Goal: Task Accomplishment & Management: Use online tool/utility

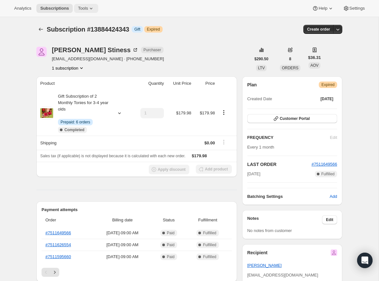
click at [90, 8] on icon at bounding box center [91, 8] width 6 height 6
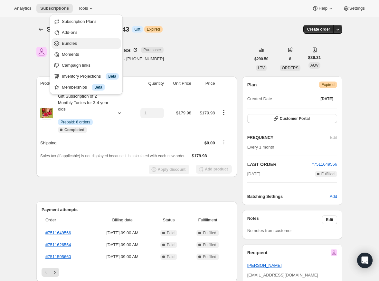
click at [82, 41] on span "Bundles" at bounding box center [90, 43] width 57 height 6
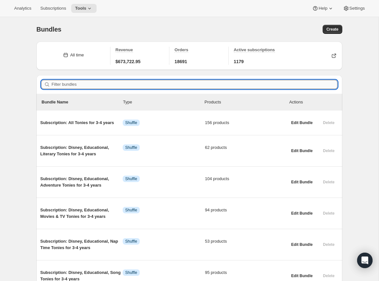
click at [258, 85] on input "Filter bundles" at bounding box center [195, 84] width 286 height 9
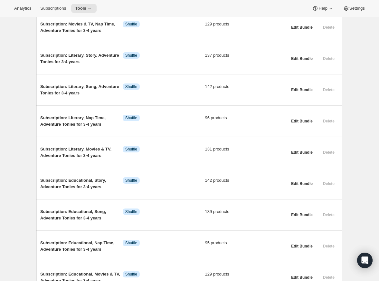
scroll to position [1186, 0]
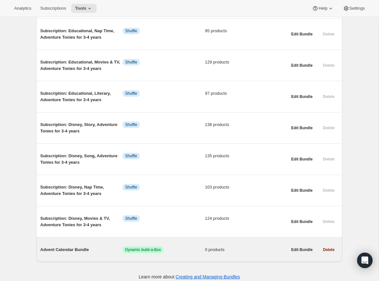
type input "advent"
click at [169, 241] on div "Advent Calendar Bundle Success Dynamic build-a-Box 0 products" at bounding box center [163, 249] width 247 height 17
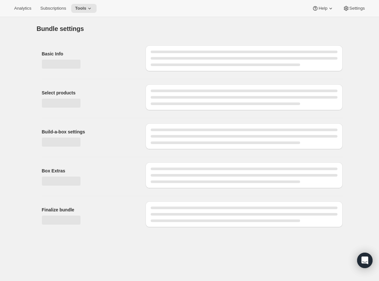
type input "Advent Calendar Bundle"
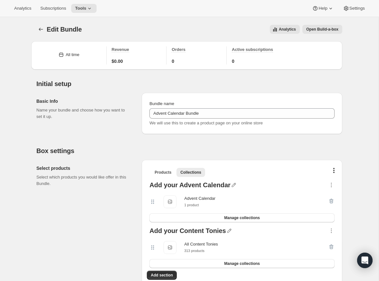
click at [315, 31] on span "Open Build-a-box" at bounding box center [323, 29] width 32 height 5
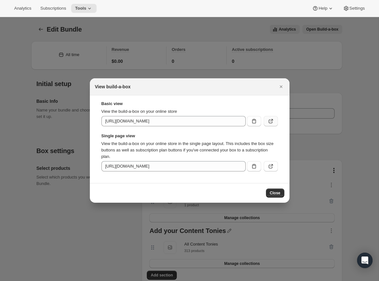
click at [270, 122] on icon ":r5r:" at bounding box center [271, 121] width 6 height 6
click at [282, 89] on icon "Close" at bounding box center [281, 86] width 6 height 6
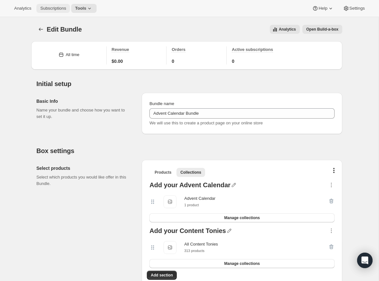
click at [55, 8] on span "Subscriptions" at bounding box center [53, 8] width 26 height 5
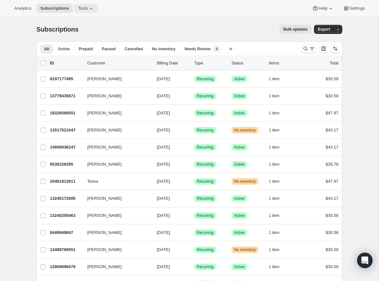
click at [83, 9] on span "Tools" at bounding box center [83, 8] width 10 height 5
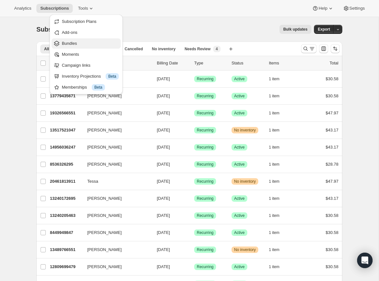
click at [84, 44] on span "Bundles" at bounding box center [90, 43] width 57 height 6
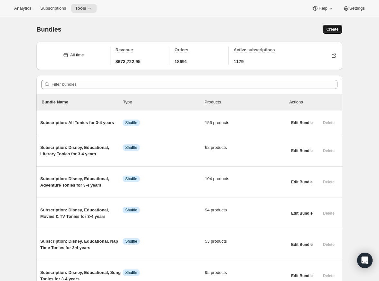
click at [329, 27] on span "Create" at bounding box center [333, 29] width 12 height 5
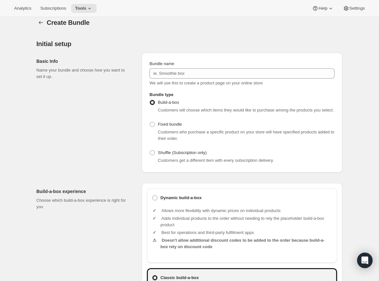
scroll to position [7, 0]
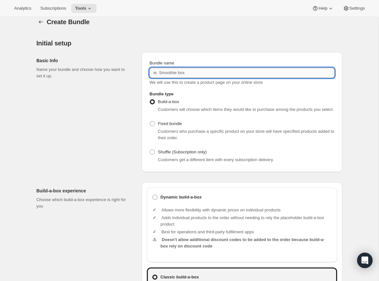
click at [170, 75] on input "Bundle name" at bounding box center [242, 73] width 185 height 10
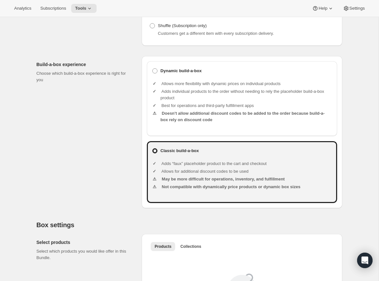
scroll to position [133, 0]
type input "Test TB2"
click at [232, 109] on li "Best for operations and third-party fulfillment apps" at bounding box center [247, 106] width 172 height 6
click at [153, 74] on span at bounding box center [154, 71] width 5 height 5
click at [153, 69] on input "Dynamic build-a-box" at bounding box center [152, 69] width 0 height 0
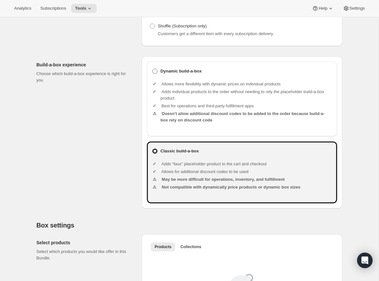
radio input "true"
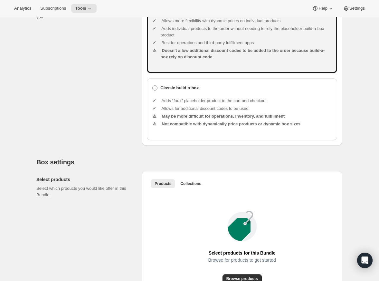
scroll to position [197, 0]
click at [155, 90] on span at bounding box center [154, 87] width 5 height 5
click at [153, 85] on input "Classic build-a-box" at bounding box center [152, 85] width 0 height 0
radio input "true"
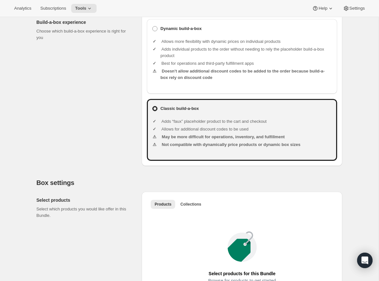
scroll to position [178, 0]
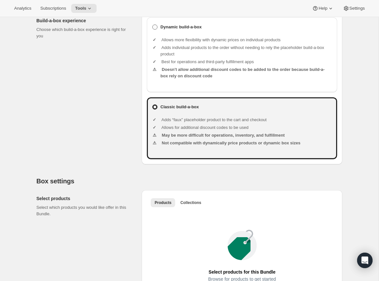
click at [155, 30] on span at bounding box center [154, 27] width 5 height 5
click at [153, 25] on input "Dynamic build-a-box" at bounding box center [152, 25] width 0 height 0
radio input "true"
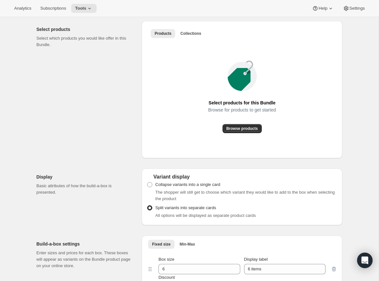
scroll to position [288, 0]
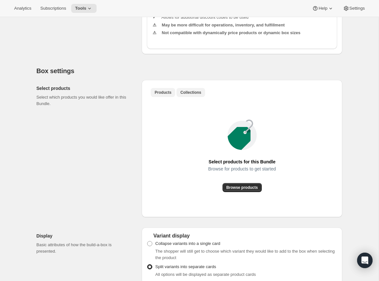
click at [182, 95] on button "Collections" at bounding box center [191, 92] width 29 height 9
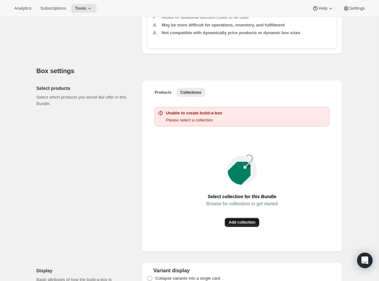
click at [237, 225] on span "Add collection" at bounding box center [242, 222] width 27 height 5
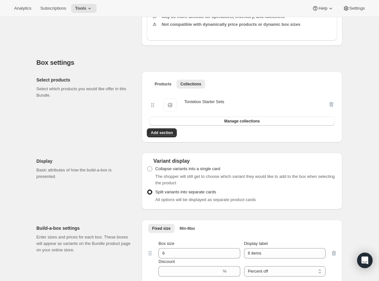
scroll to position [297, 0]
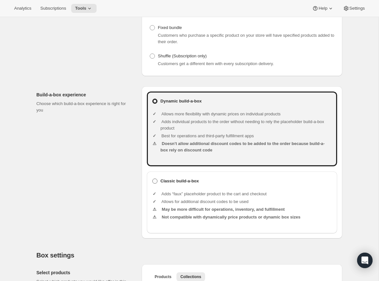
click at [154, 184] on span at bounding box center [154, 181] width 5 height 5
click at [153, 179] on input "Classic build-a-box" at bounding box center [152, 179] width 0 height 0
radio input "true"
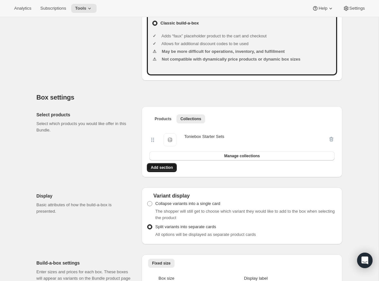
scroll to position [261, 0]
click at [159, 171] on span "Add section" at bounding box center [162, 167] width 22 height 5
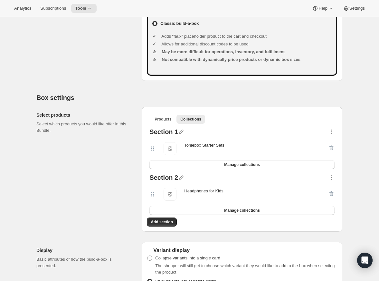
click at [115, 171] on div "Select products Select which products you would like offer in this Bundle." at bounding box center [86, 169] width 100 height 125
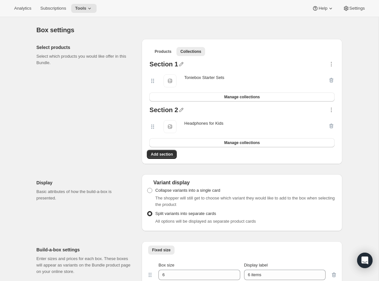
scroll to position [329, 0]
click at [276, 148] on button "Manage collections" at bounding box center [242, 143] width 185 height 9
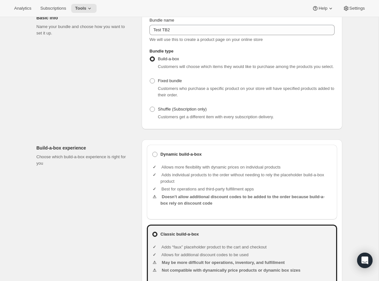
scroll to position [38, 0]
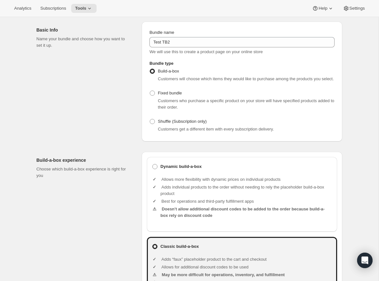
click at [149, 172] on div "Dynamic build-a-box Allows more flexibility with dynamic prices on individual p…" at bounding box center [242, 194] width 191 height 75
click at [155, 169] on span at bounding box center [154, 166] width 5 height 5
click at [153, 164] on input "Dynamic build-a-box" at bounding box center [152, 164] width 0 height 0
radio input "true"
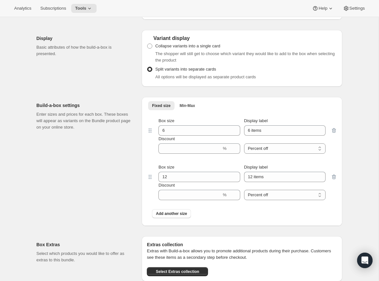
scroll to position [497, 0]
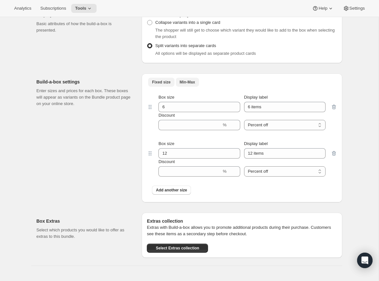
click at [191, 85] on span "Min-Max" at bounding box center [187, 82] width 15 height 5
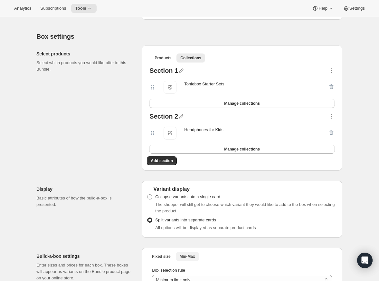
scroll to position [316, 0]
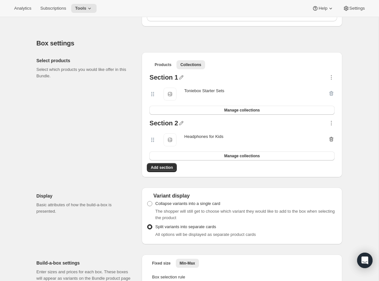
click at [330, 142] on icon "button" at bounding box center [332, 139] width 4 height 5
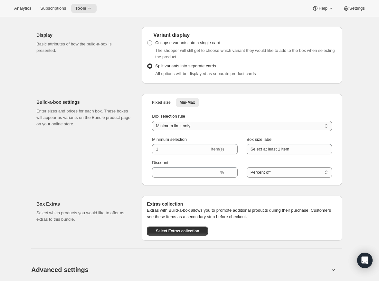
scroll to position [426, 0]
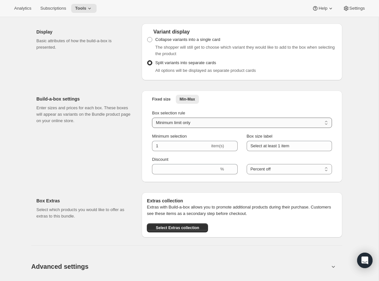
click at [194, 128] on select "Minimum limit only Maximum limit only Minimum and Maximum limits" at bounding box center [242, 123] width 180 height 10
select select "maxOnly"
click at [152, 123] on select "Minimum limit only Maximum limit only Minimum and Maximum limits" at bounding box center [242, 123] width 180 height 10
type input "Select up to 1 item"
click at [182, 128] on select "Minimum limit only Maximum limit only Minimum and Maximum limits" at bounding box center [242, 123] width 180 height 10
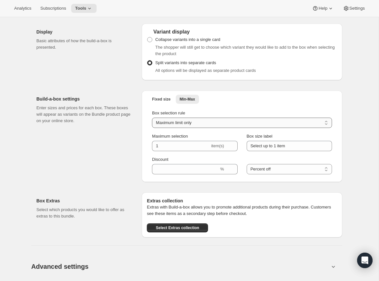
click at [170, 128] on select "Minimum limit only Maximum limit only Minimum and Maximum limits" at bounding box center [242, 123] width 180 height 10
select select "minMax"
click at [152, 123] on select "Minimum limit only Maximum limit only Minimum and Maximum limits" at bounding box center [242, 123] width 180 height 10
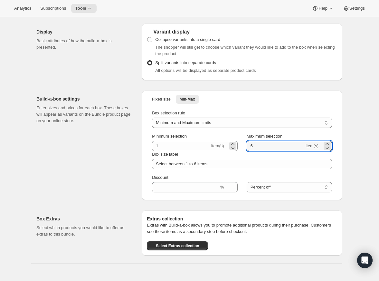
drag, startPoint x: 267, startPoint y: 154, endPoint x: 237, endPoint y: 153, distance: 30.3
click at [237, 151] on div "Minimum selection 1 item(s) Maximum selection 6 item(s)" at bounding box center [242, 142] width 180 height 18
type input "1"
click at [119, 145] on div "Build-a-box settings Enter sizes and prices for each box. These boxes will appe…" at bounding box center [86, 146] width 100 height 110
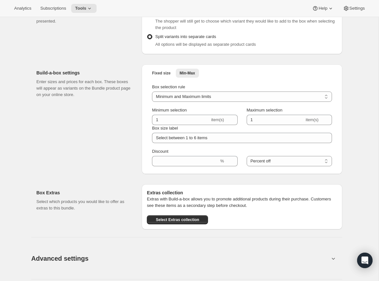
scroll to position [456, 0]
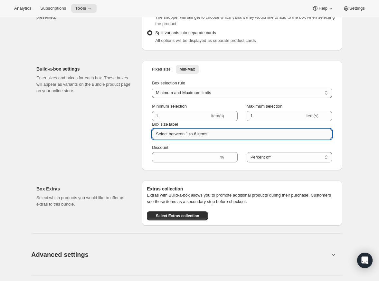
drag, startPoint x: 220, startPoint y: 141, endPoint x: 171, endPoint y: 141, distance: 49.3
click at [171, 139] on input "Select between 1 to 6 items" at bounding box center [242, 134] width 180 height 10
type input "Select 1 Toniebox"
click at [136, 161] on div "Build-a-box settings Enter sizes and prices for each box. These boxes will appe…" at bounding box center [86, 116] width 100 height 110
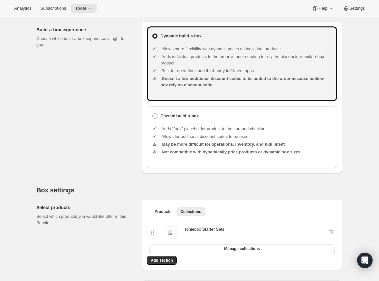
scroll to position [170, 0]
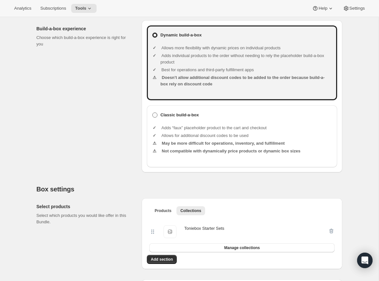
click at [157, 118] on span at bounding box center [154, 115] width 5 height 5
click at [153, 113] on input "Classic build-a-box" at bounding box center [152, 113] width 0 height 0
radio input "true"
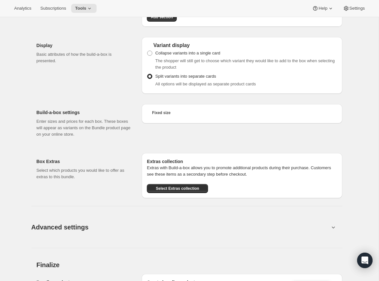
scroll to position [412, 0]
click at [159, 116] on span "Fixed size" at bounding box center [161, 113] width 18 height 5
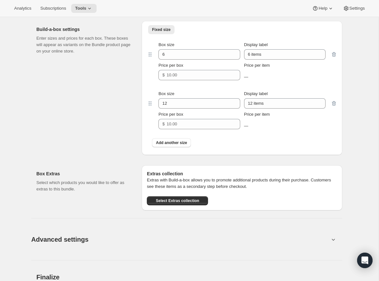
scroll to position [510, 0]
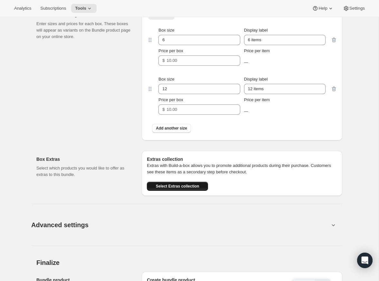
click at [186, 189] on span "Select Extras collection" at bounding box center [178, 186] width 44 height 5
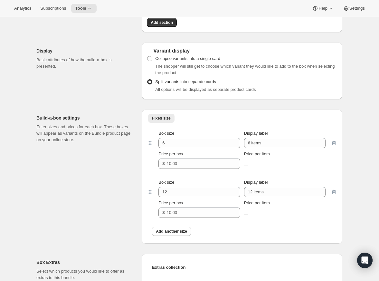
scroll to position [384, 0]
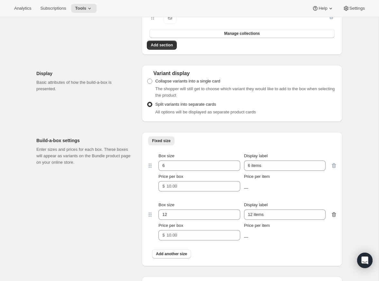
click at [337, 218] on icon "button" at bounding box center [334, 214] width 6 height 6
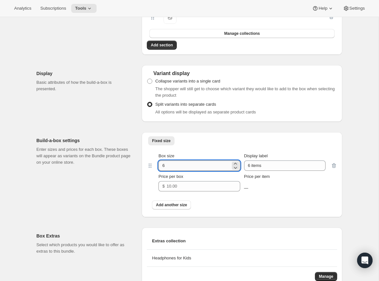
click at [194, 171] on input "6" at bounding box center [195, 166] width 72 height 10
type input "1"
click at [285, 171] on input "6 items" at bounding box center [285, 166] width 82 height 10
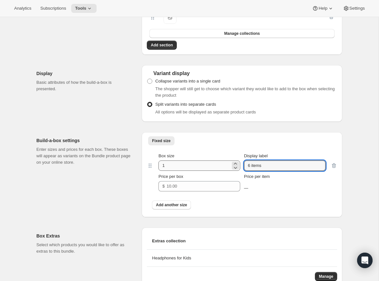
drag, startPoint x: 280, startPoint y: 174, endPoint x: 227, endPoint y: 173, distance: 53.2
click at [227, 171] on div "Box size 1 Display label 6 items" at bounding box center [242, 162] width 167 height 18
type input "1 item"
click at [200, 191] on input "Price per box" at bounding box center [199, 186] width 64 height 10
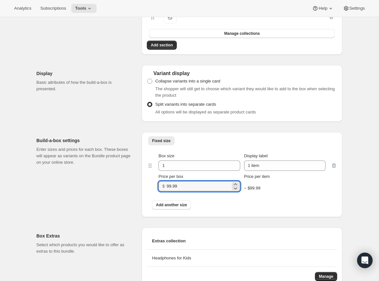
type input "99.99"
click at [129, 196] on div "Build-a-box settings Enter sizes and prices for each box. These boxes will appe…" at bounding box center [86, 174] width 100 height 85
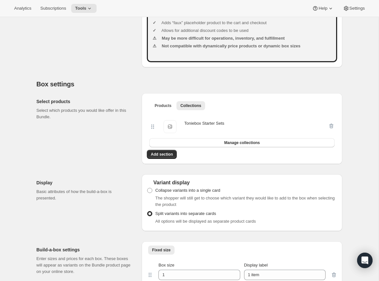
scroll to position [274, 0]
click at [218, 148] on button "Manage collections" at bounding box center [242, 143] width 185 height 9
click at [334, 130] on icon "button" at bounding box center [332, 126] width 6 height 6
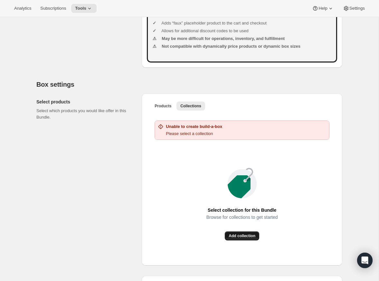
click at [243, 239] on span "Add collection" at bounding box center [242, 235] width 27 height 5
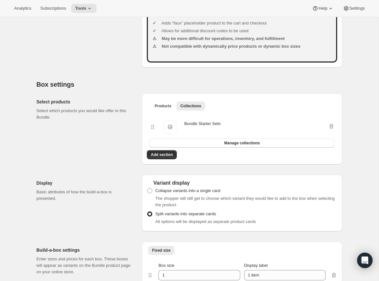
click at [108, 186] on h2 "Display" at bounding box center [83, 183] width 95 height 6
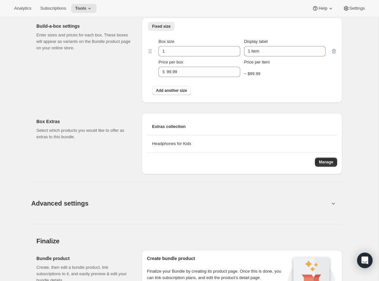
scroll to position [497, 0]
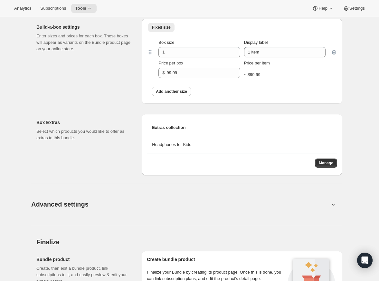
click at [206, 104] on div "Fixed size More views Fixed size More views Box size 1 Display label 1 item Pri…" at bounding box center [242, 61] width 201 height 85
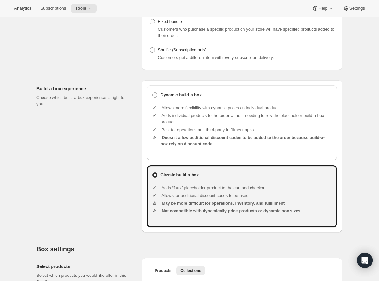
scroll to position [102, 0]
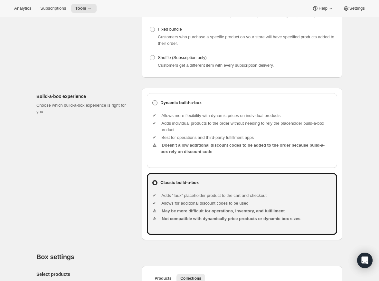
click at [155, 105] on span at bounding box center [154, 102] width 5 height 5
click at [153, 101] on input "Dynamic build-a-box" at bounding box center [152, 100] width 0 height 0
radio input "true"
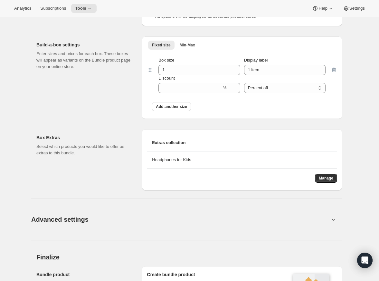
scroll to position [497, 0]
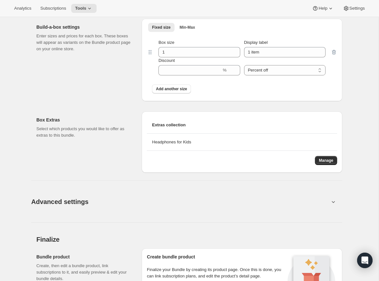
click at [327, 173] on div "Extras collection Headphones for Kids Manage" at bounding box center [242, 142] width 201 height 61
click at [324, 163] on span "Manage" at bounding box center [326, 160] width 15 height 5
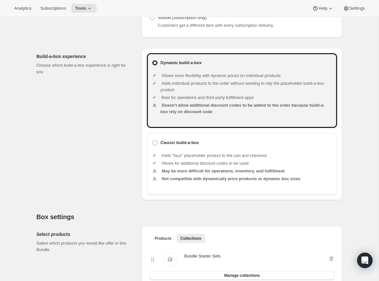
scroll to position [142, 0]
click at [133, 166] on div "Build-a-box experience Choose which build-a-box experience is right for you" at bounding box center [86, 124] width 100 height 152
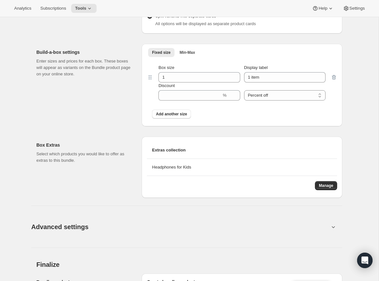
scroll to position [472, 0]
click at [194, 56] on span "Min-Max" at bounding box center [187, 53] width 15 height 5
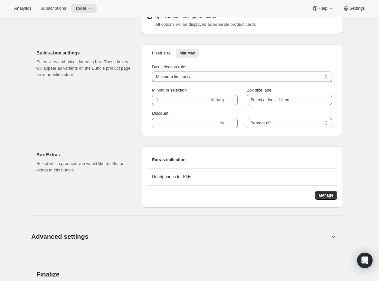
click at [147, 85] on div "Fixed size Min-Max More views Fixed size Min-Max More views Box selection rule …" at bounding box center [242, 90] width 201 height 92
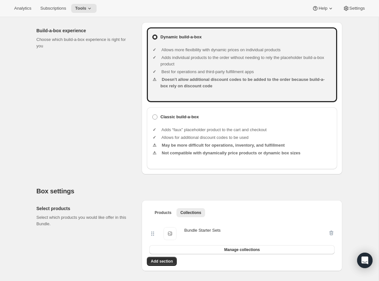
scroll to position [0, 0]
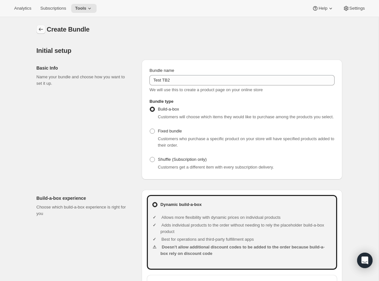
click at [43, 27] on icon "Bundles" at bounding box center [41, 29] width 6 height 6
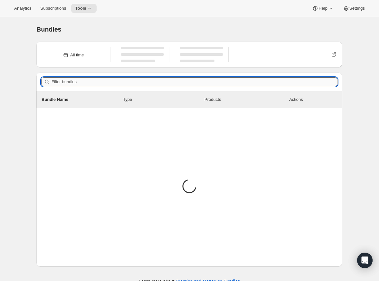
click at [213, 80] on input "Filter bundles" at bounding box center [195, 81] width 286 height 9
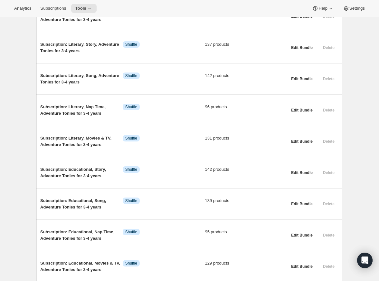
scroll to position [1186, 0]
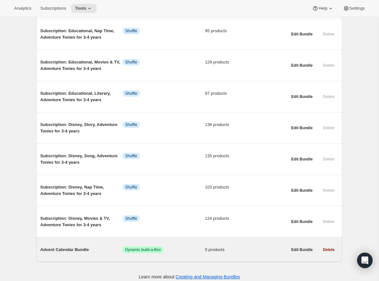
type input "advent"
click at [86, 247] on span "Advent Calendar Bundle" at bounding box center [81, 250] width 83 height 6
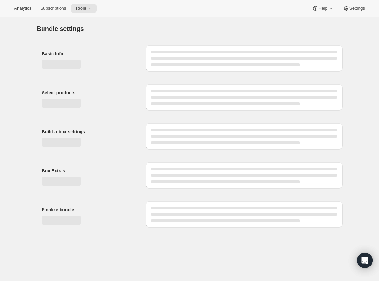
type input "Advent Calendar Bundle"
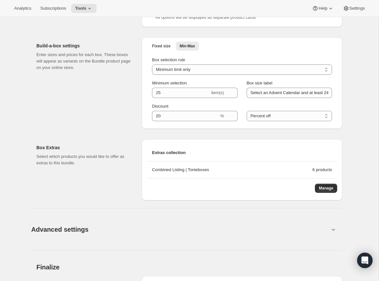
scroll to position [343, 0]
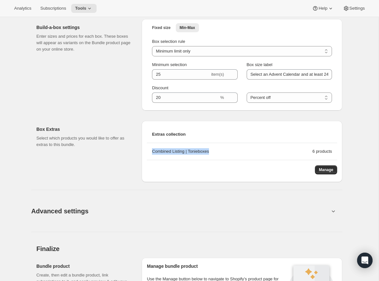
drag, startPoint x: 154, startPoint y: 148, endPoint x: 234, endPoint y: 148, distance: 79.9
click at [234, 148] on div "Combined Listing | Tonieboxes" at bounding box center [232, 151] width 161 height 6
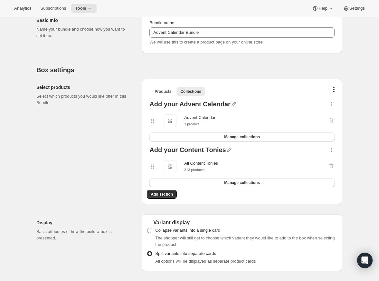
scroll to position [0, 0]
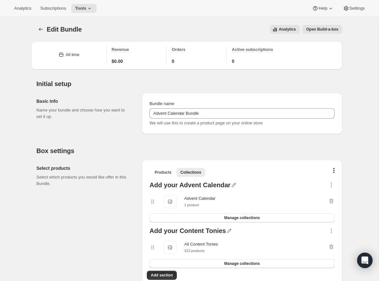
click at [319, 25] on button "Open Build-a-box" at bounding box center [323, 29] width 40 height 9
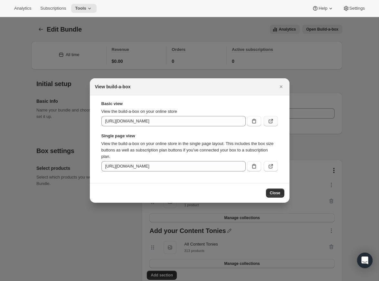
click at [276, 117] on button ":rnv:" at bounding box center [271, 121] width 14 height 10
click at [271, 170] on button ":rnv:" at bounding box center [271, 166] width 14 height 10
click at [280, 81] on div "View build-a-box" at bounding box center [190, 86] width 200 height 17
click at [280, 84] on icon "Close" at bounding box center [281, 86] width 6 height 6
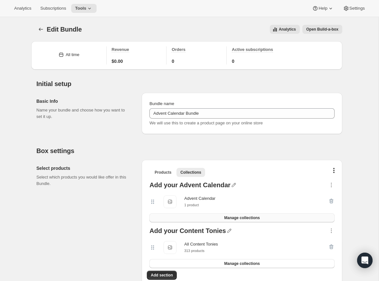
click at [239, 216] on span "Manage collections" at bounding box center [242, 217] width 36 height 5
